Goal: Task Accomplishment & Management: Manage account settings

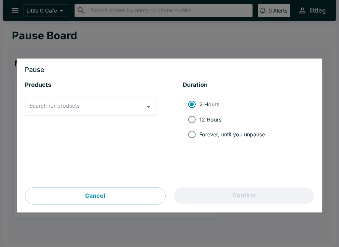
click at [195, 140] on input "Forever, until you unpause" at bounding box center [191, 134] width 15 height 15
radio input "true"
click at [89, 109] on input "Search for products" at bounding box center [85, 106] width 115 height 13
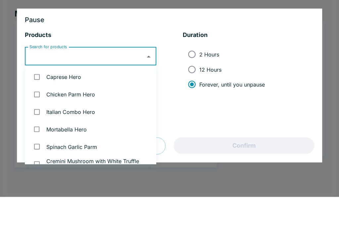
click at [282, 95] on li "2 Hours 12 Hours Forever, until you unpause" at bounding box center [248, 120] width 131 height 50
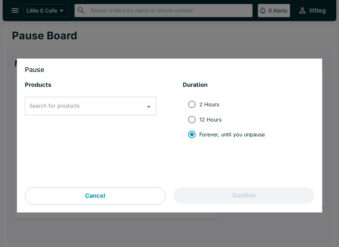
click at [69, 109] on div "Search for products Search for products" at bounding box center [90, 106] width 131 height 19
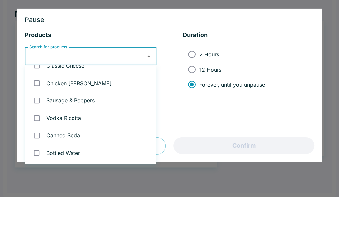
scroll to position [204, 0]
click at [151, 103] on icon "Close" at bounding box center [148, 107] width 9 height 9
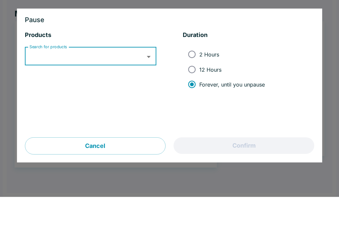
click at [1, 44] on div at bounding box center [169, 123] width 339 height 247
click at [1, 44] on div at bounding box center [3, 123] width 7 height 247
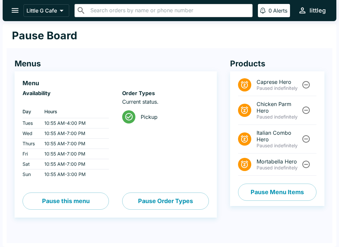
click at [259, 190] on button "Pause Menu Items" at bounding box center [277, 192] width 78 height 17
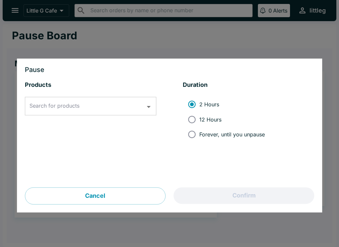
click at [55, 109] on div "Search for products Search for products" at bounding box center [90, 106] width 131 height 19
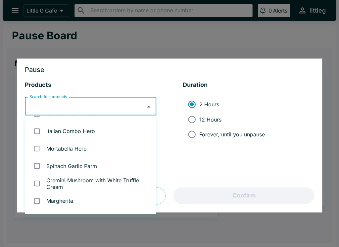
scroll to position [34, 0]
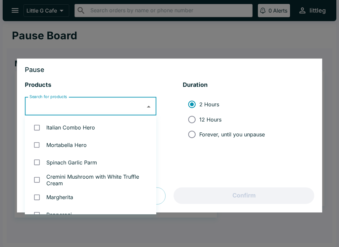
click at [38, 163] on input "checkbox" at bounding box center [37, 163] width 14 height 14
checkbox input "true"
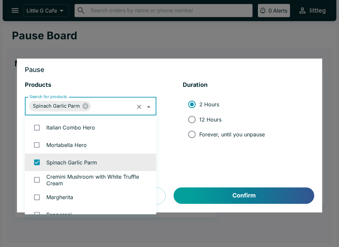
click at [37, 181] on input "checkbox" at bounding box center [37, 180] width 14 height 14
checkbox input "true"
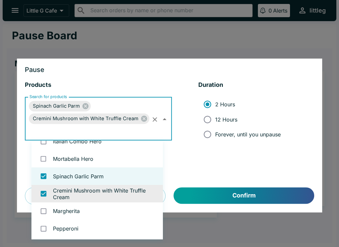
scroll to position [48, 0]
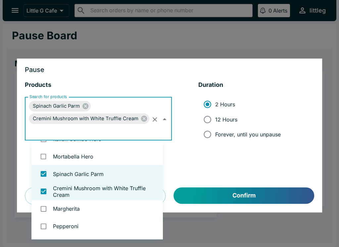
click at [43, 206] on input "checkbox" at bounding box center [44, 209] width 14 height 14
checkbox input "true"
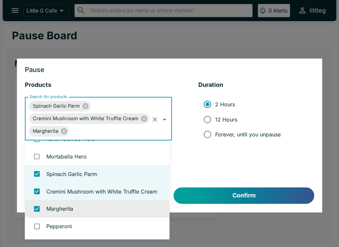
click at [43, 223] on input "checkbox" at bounding box center [37, 227] width 14 height 14
checkbox input "true"
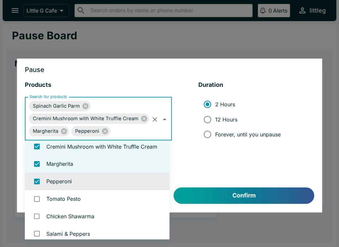
scroll to position [99, 0]
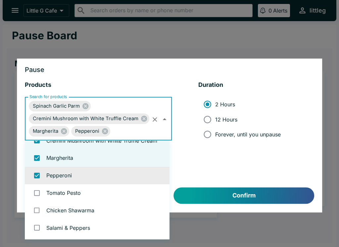
click at [41, 191] on input "checkbox" at bounding box center [37, 194] width 14 height 14
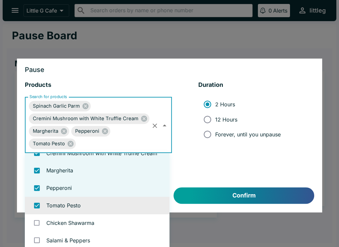
click at [39, 205] on input "checkbox" at bounding box center [37, 206] width 14 height 14
checkbox input "false"
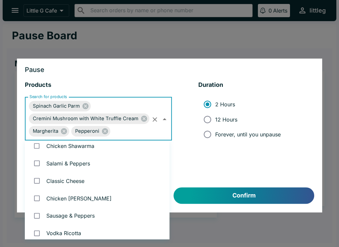
scroll to position [164, 0]
click at [36, 198] on input "checkbox" at bounding box center [37, 198] width 14 height 14
checkbox input "true"
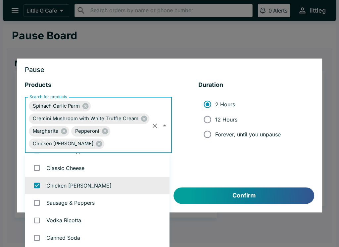
scroll to position [190, 0]
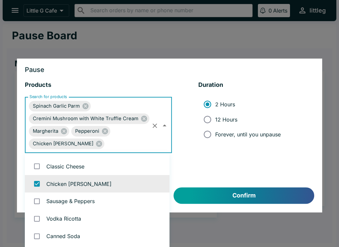
click at [38, 202] on input "checkbox" at bounding box center [37, 202] width 14 height 14
checkbox input "true"
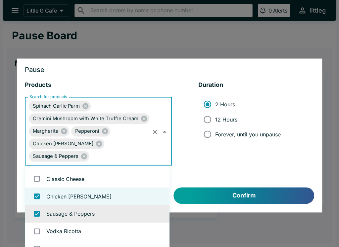
click at [39, 176] on input "checkbox" at bounding box center [37, 179] width 14 height 14
checkbox input "true"
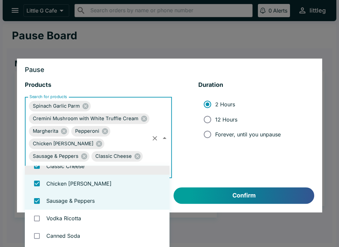
click at [38, 214] on input "checkbox" at bounding box center [37, 219] width 14 height 14
checkbox input "true"
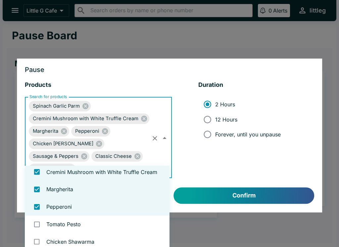
scroll to position [93, 0]
click at [210, 132] on input "Forever, until you unpause" at bounding box center [207, 134] width 15 height 15
radio input "true"
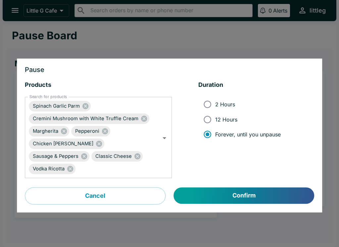
click at [201, 190] on button "Confirm" at bounding box center [244, 196] width 140 height 17
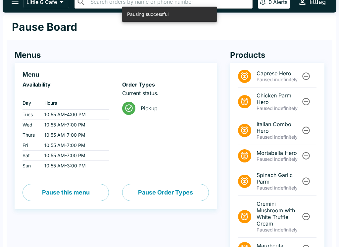
scroll to position [8, 0]
